Goal: Task Accomplishment & Management: Manage account settings

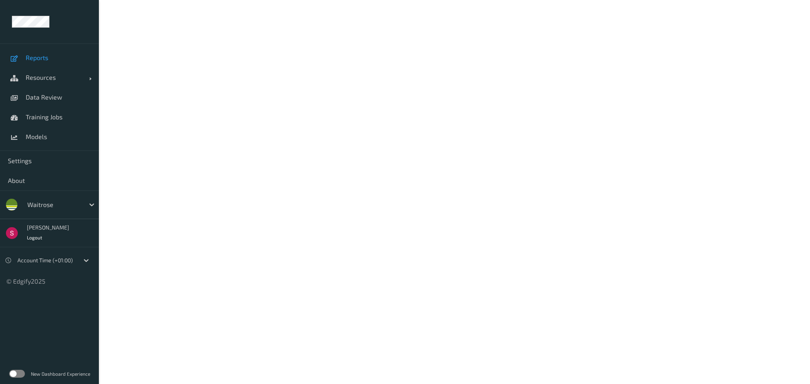
click at [43, 62] on link "Reports" at bounding box center [49, 58] width 99 height 20
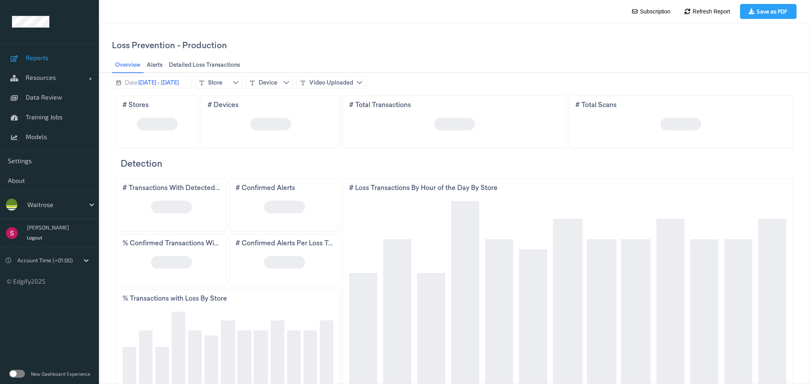
click at [17, 373] on label at bounding box center [17, 374] width 16 height 8
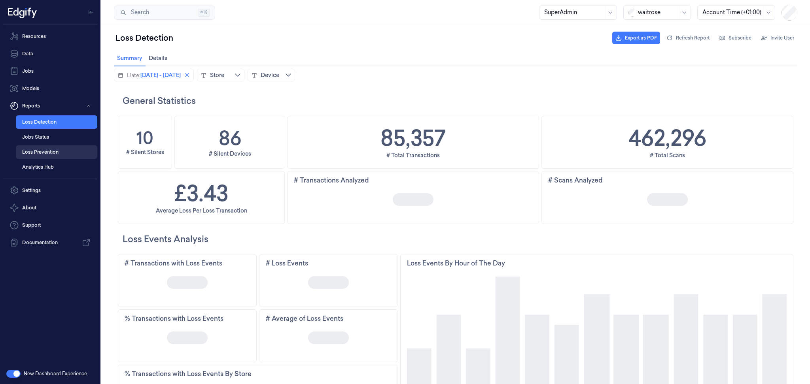
click at [59, 153] on link "Loss Prevention" at bounding box center [56, 151] width 81 height 13
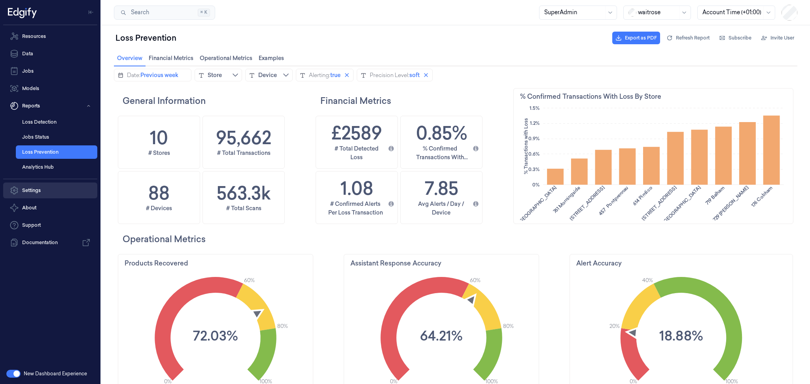
scroll to position [210, 39]
click at [58, 191] on link "Settings" at bounding box center [50, 191] width 94 height 16
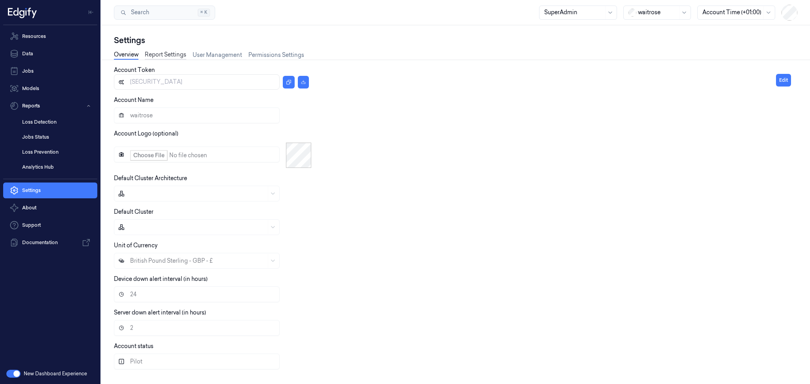
click at [162, 57] on link "Report Settings" at bounding box center [166, 55] width 42 height 9
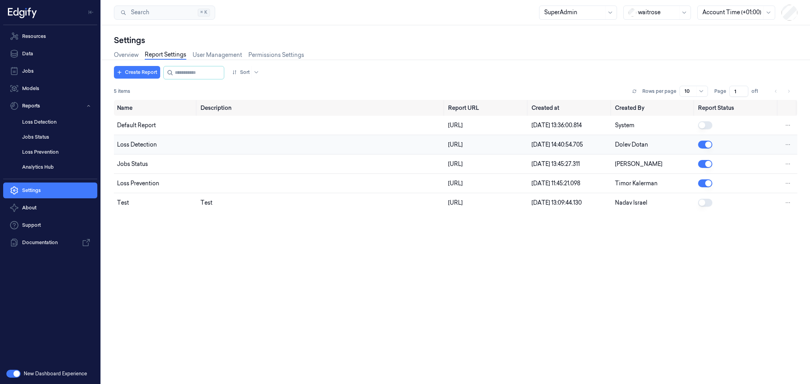
click at [703, 146] on button "button" at bounding box center [705, 145] width 14 height 8
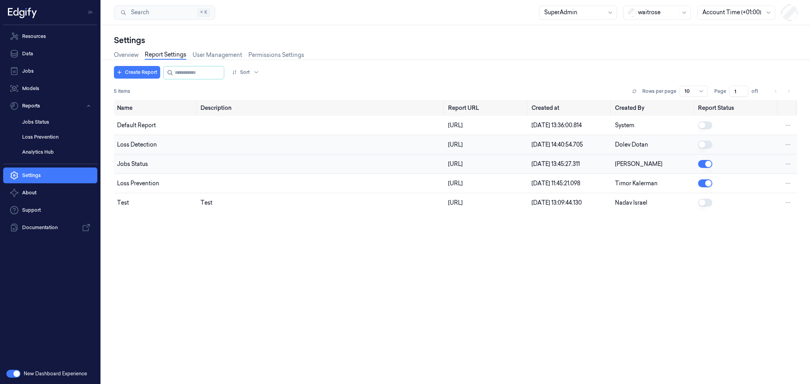
click at [704, 166] on button "button" at bounding box center [705, 164] width 14 height 8
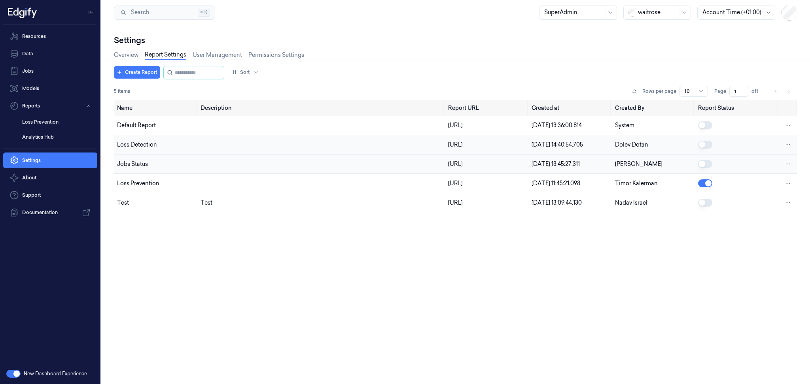
click at [707, 164] on button "button" at bounding box center [705, 164] width 14 height 8
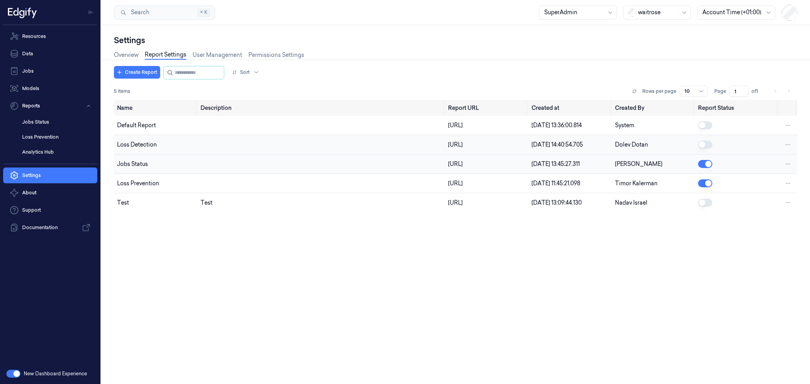
click at [298, 300] on div "Name Description Report URL Created at Created By Report Status Default Report …" at bounding box center [455, 239] width 683 height 278
click at [54, 120] on link "Jobs Status" at bounding box center [56, 121] width 81 height 13
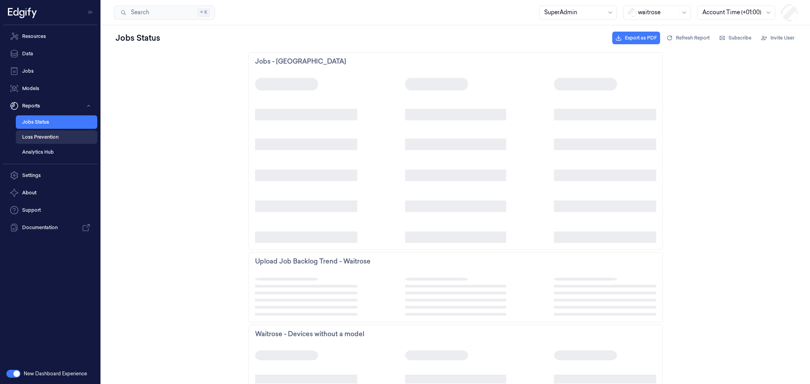
click at [62, 138] on link "Loss Prevention" at bounding box center [56, 136] width 81 height 13
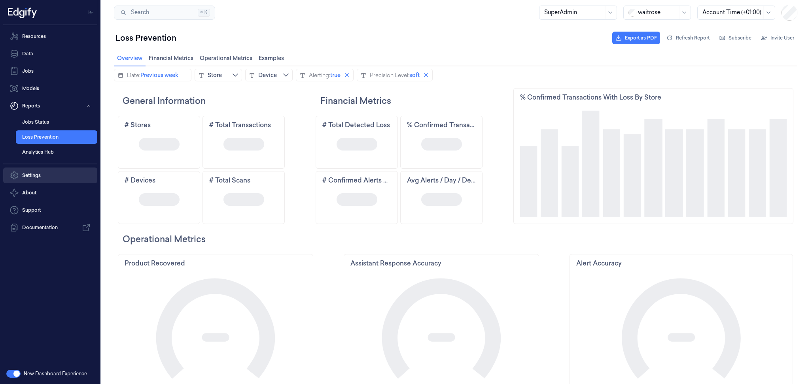
click at [42, 177] on link "Settings" at bounding box center [50, 176] width 94 height 16
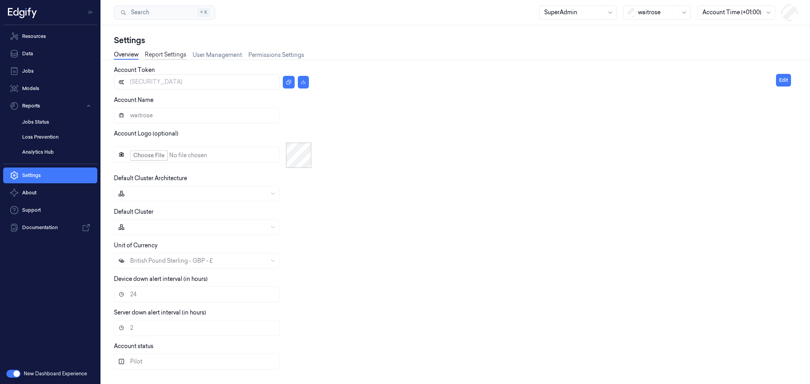
click at [171, 54] on link "Report Settings" at bounding box center [166, 55] width 42 height 9
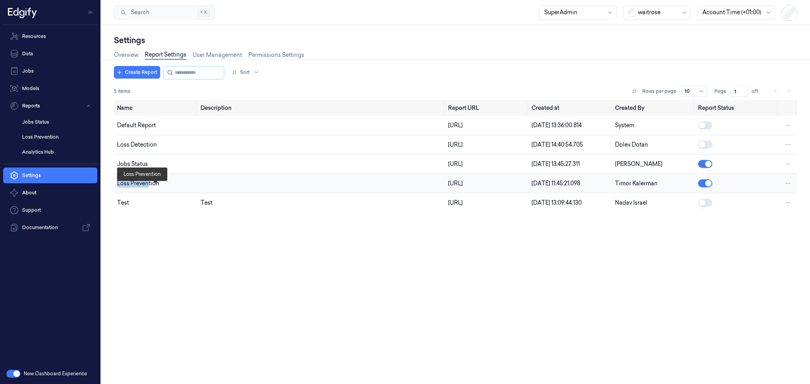
drag, startPoint x: 114, startPoint y: 186, endPoint x: 223, endPoint y: 190, distance: 108.4
click at [160, 189] on td "Loss Prevention" at bounding box center [155, 183] width 83 height 19
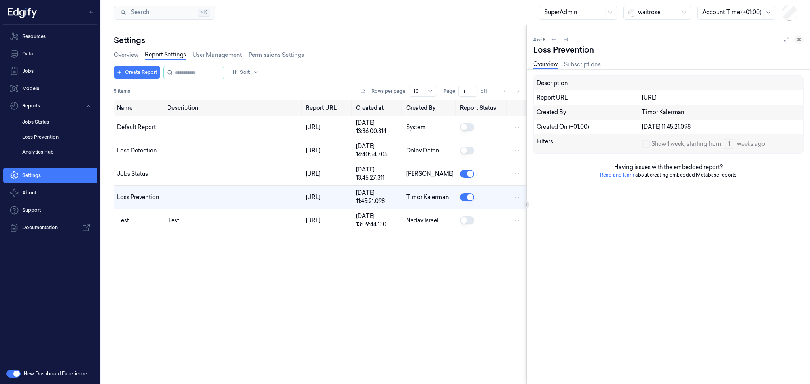
click at [799, 41] on icon at bounding box center [799, 40] width 6 height 6
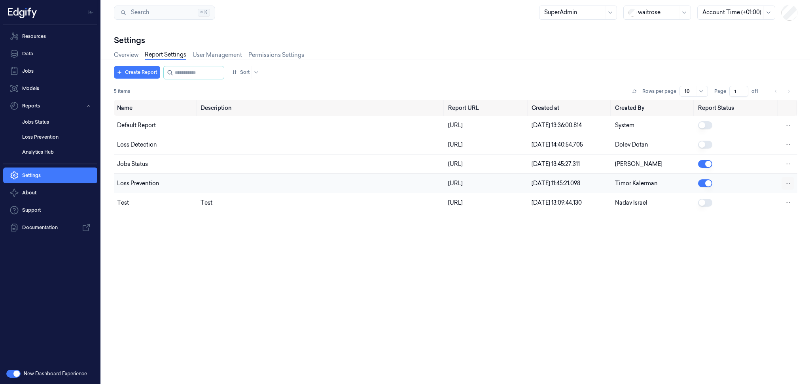
click at [789, 190] on html "Resources Data Jobs Models Reports Jobs Status Loss Prevention Analytics Hub Se…" at bounding box center [405, 192] width 810 height 384
drag, startPoint x: 130, startPoint y: 177, endPoint x: 211, endPoint y: 191, distance: 81.8
click at [166, 192] on td "Loss Prevention" at bounding box center [155, 183] width 83 height 19
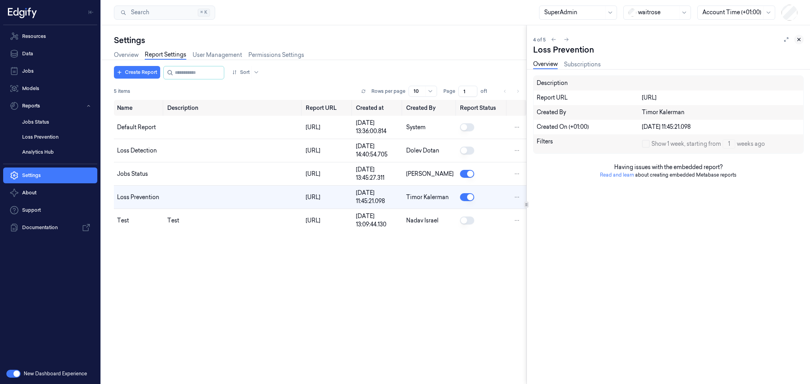
click at [798, 39] on icon at bounding box center [798, 39] width 3 height 3
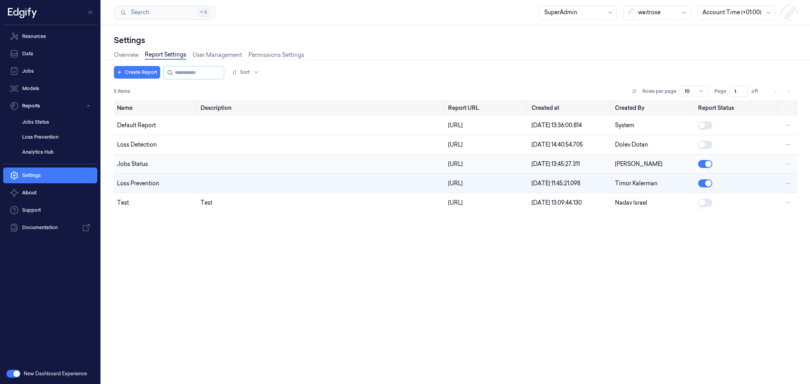
click at [703, 161] on button "button" at bounding box center [705, 164] width 14 height 8
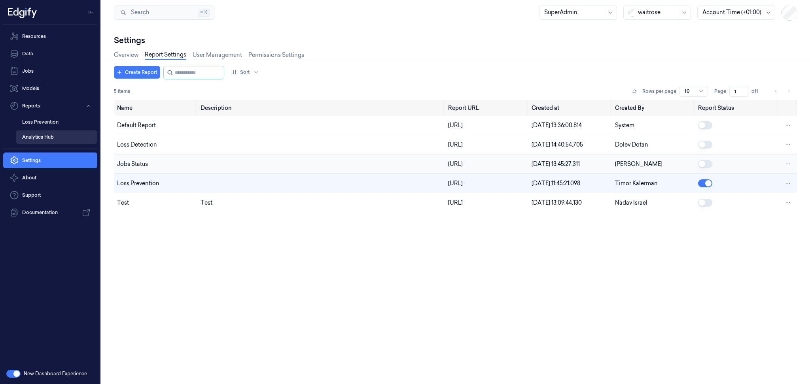
click at [60, 138] on link "Analytics Hub" at bounding box center [56, 136] width 81 height 13
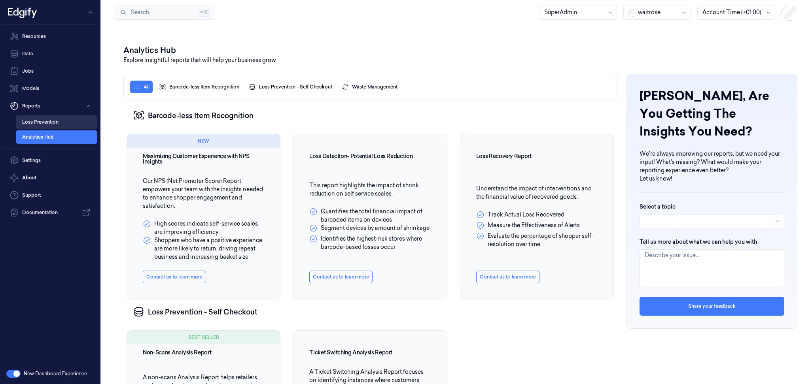
click at [54, 121] on link "Loss Prevention" at bounding box center [56, 121] width 81 height 13
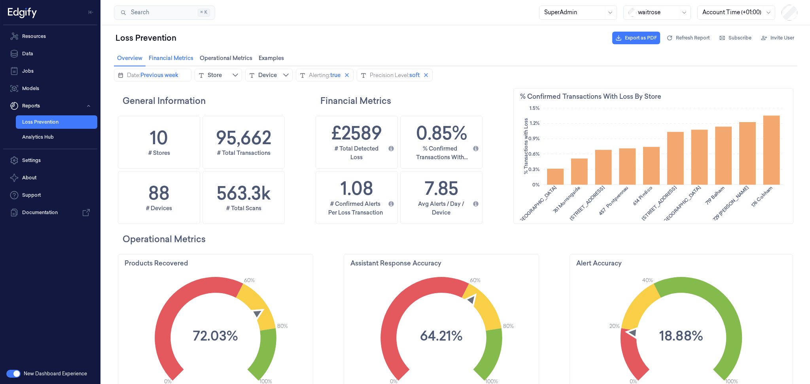
scroll to position [210, 39]
click at [7, 368] on div "New Dashboard Experience" at bounding box center [50, 374] width 100 height 21
click at [12, 374] on button "button" at bounding box center [13, 374] width 14 height 8
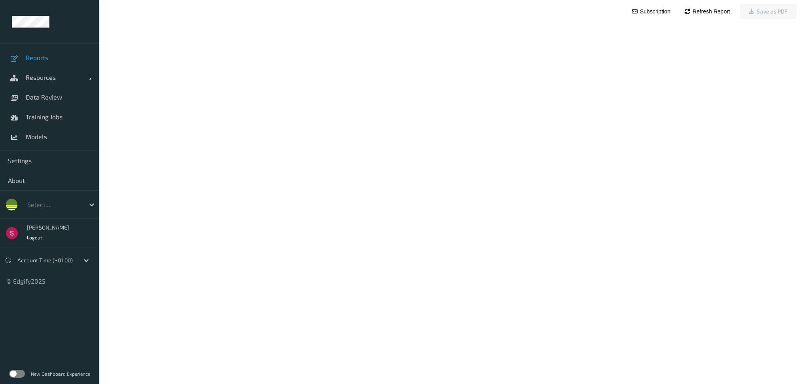
click at [39, 56] on span "Reports" at bounding box center [58, 58] width 65 height 8
